Goal: Task Accomplishment & Management: Complete application form

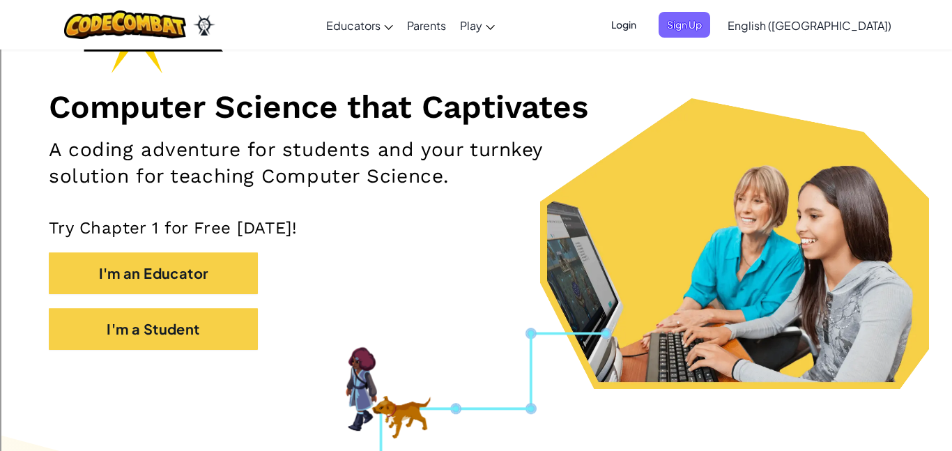
scroll to position [139, 0]
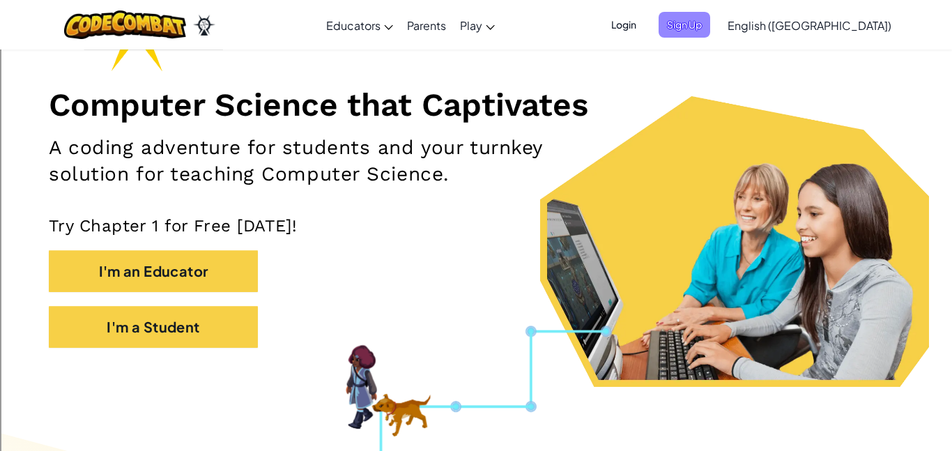
click at [710, 21] on span "Sign Up" at bounding box center [684, 25] width 52 height 26
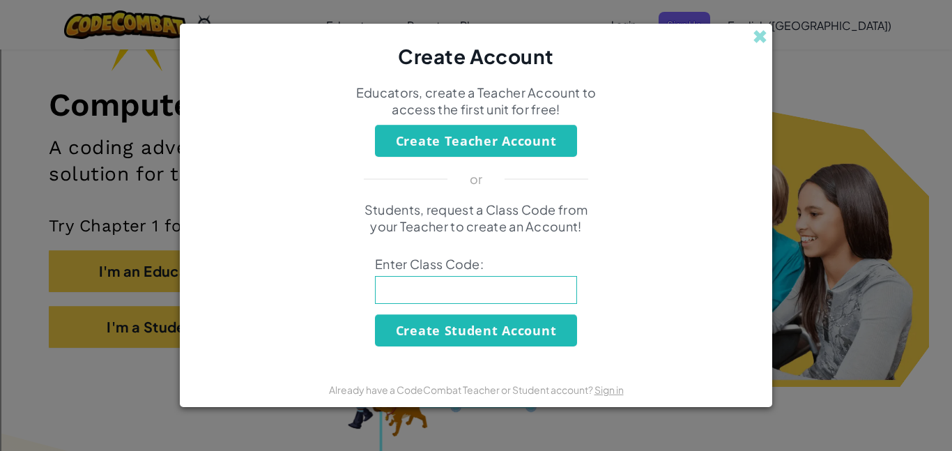
click at [462, 284] on input at bounding box center [476, 290] width 202 height 28
type input "openmilkdish"
click button "Create Student Account" at bounding box center [476, 330] width 202 height 32
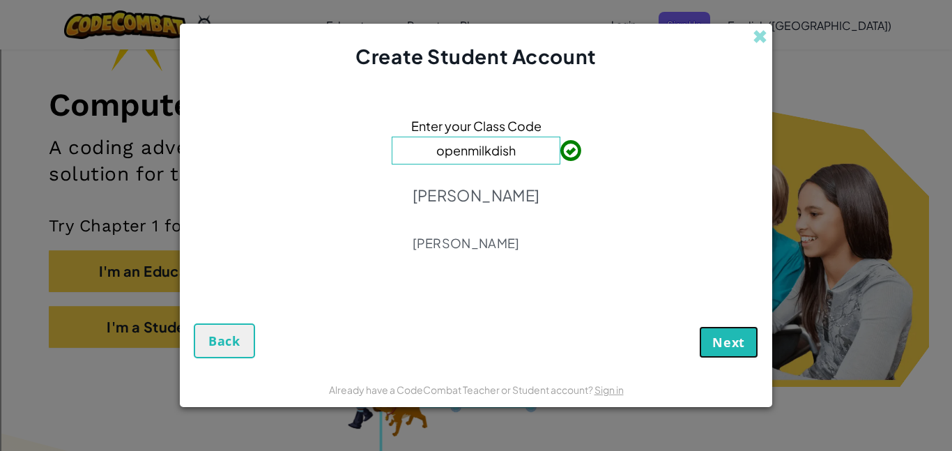
click at [716, 334] on span "Next" at bounding box center [728, 342] width 33 height 17
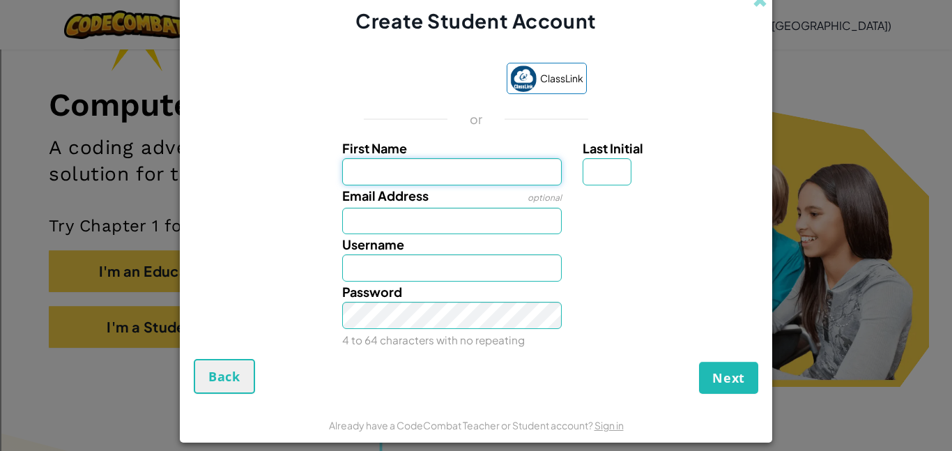
click at [497, 178] on input "First Name" at bounding box center [452, 171] width 220 height 27
click at [701, 84] on div "ClassLink or First Name Last Initial Email Address optional Username Password 4…" at bounding box center [476, 203] width 564 height 309
click at [518, 168] on input "First Name" at bounding box center [452, 171] width 220 height 27
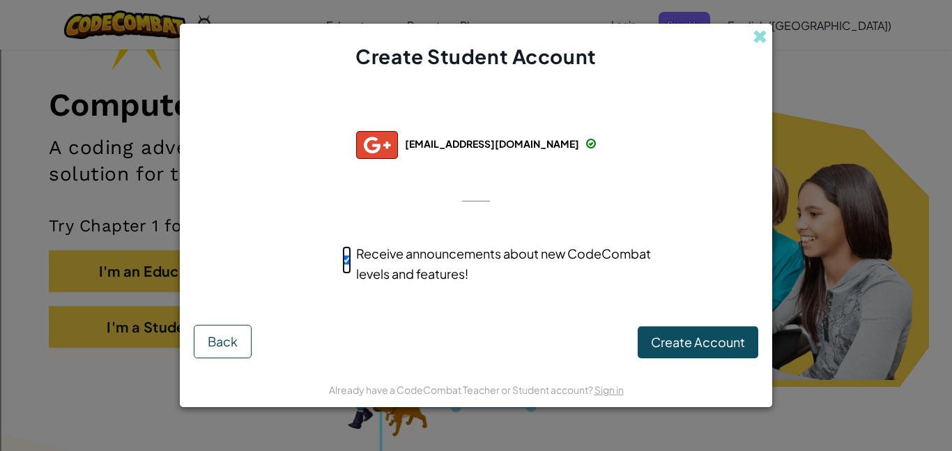
click at [348, 258] on input "Receive announcements about new CodeCombat levels and features!" at bounding box center [346, 260] width 9 height 28
checkbox input "false"
click at [722, 347] on span "Create Account" at bounding box center [698, 342] width 94 height 16
click at [713, 339] on button "Create Account" at bounding box center [697, 342] width 121 height 32
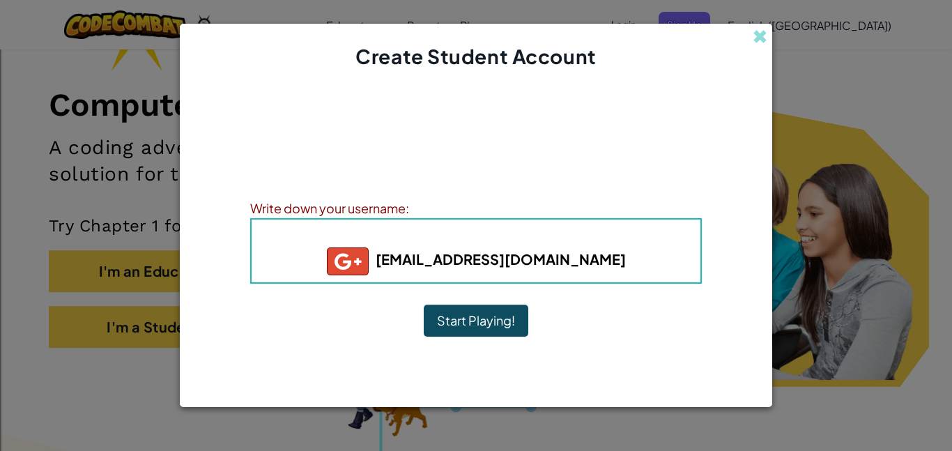
click at [568, 251] on b "harr1696@franklinschools.org" at bounding box center [476, 258] width 299 height 17
click at [497, 309] on button "Start Playing!" at bounding box center [476, 320] width 104 height 32
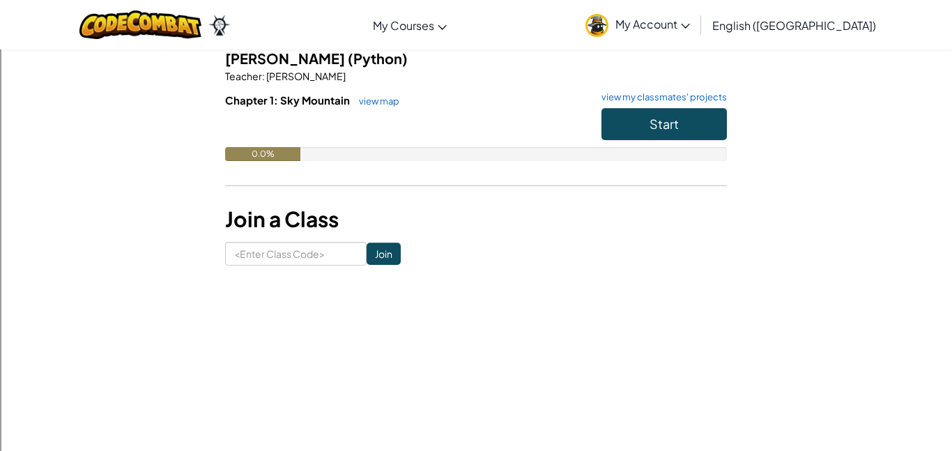
scroll to position [118, 0]
